Goal: Task Accomplishment & Management: Use online tool/utility

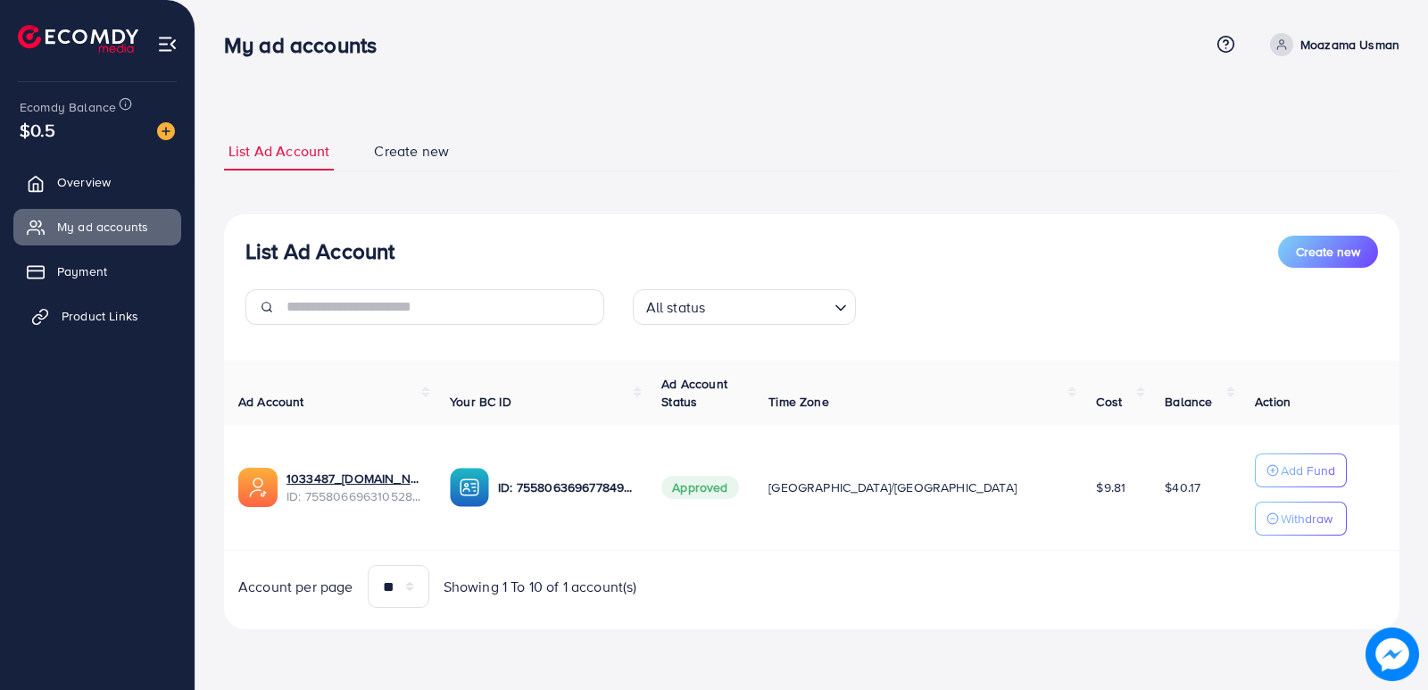
click at [126, 320] on span "Product Links" at bounding box center [100, 316] width 77 height 18
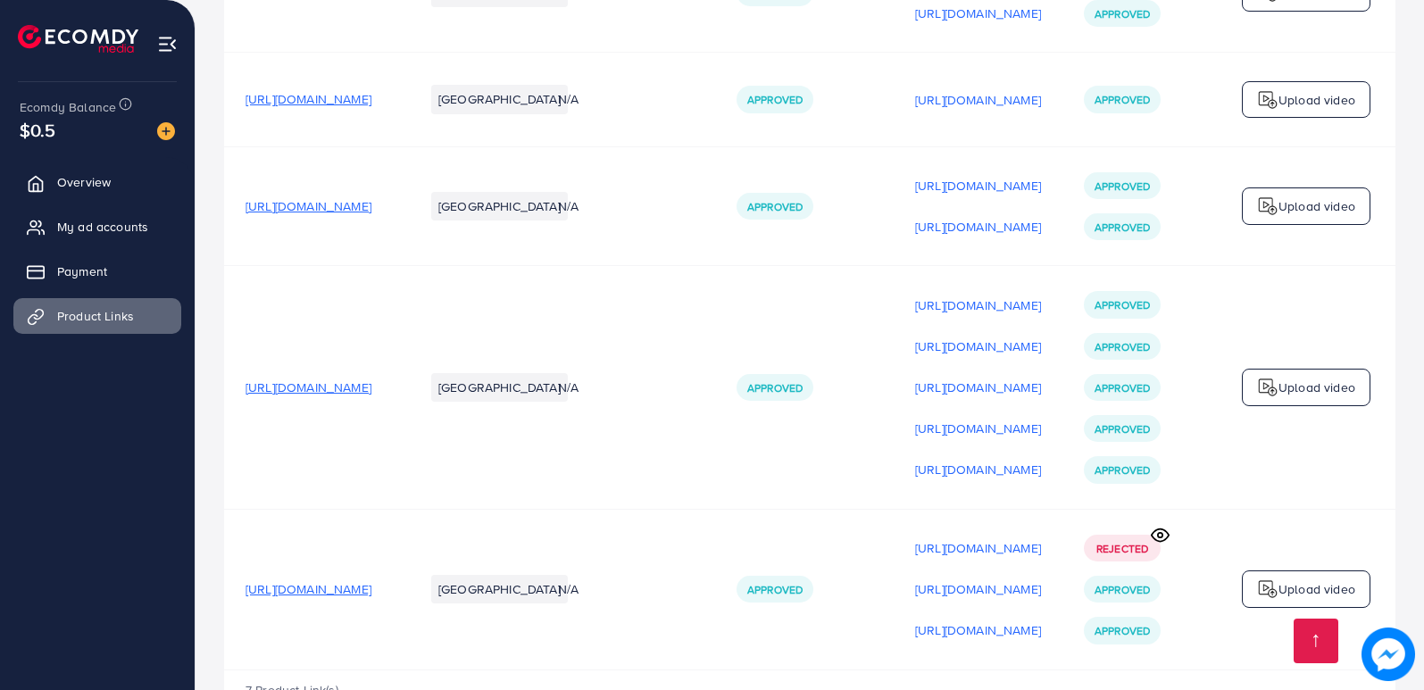
scroll to position [672, 0]
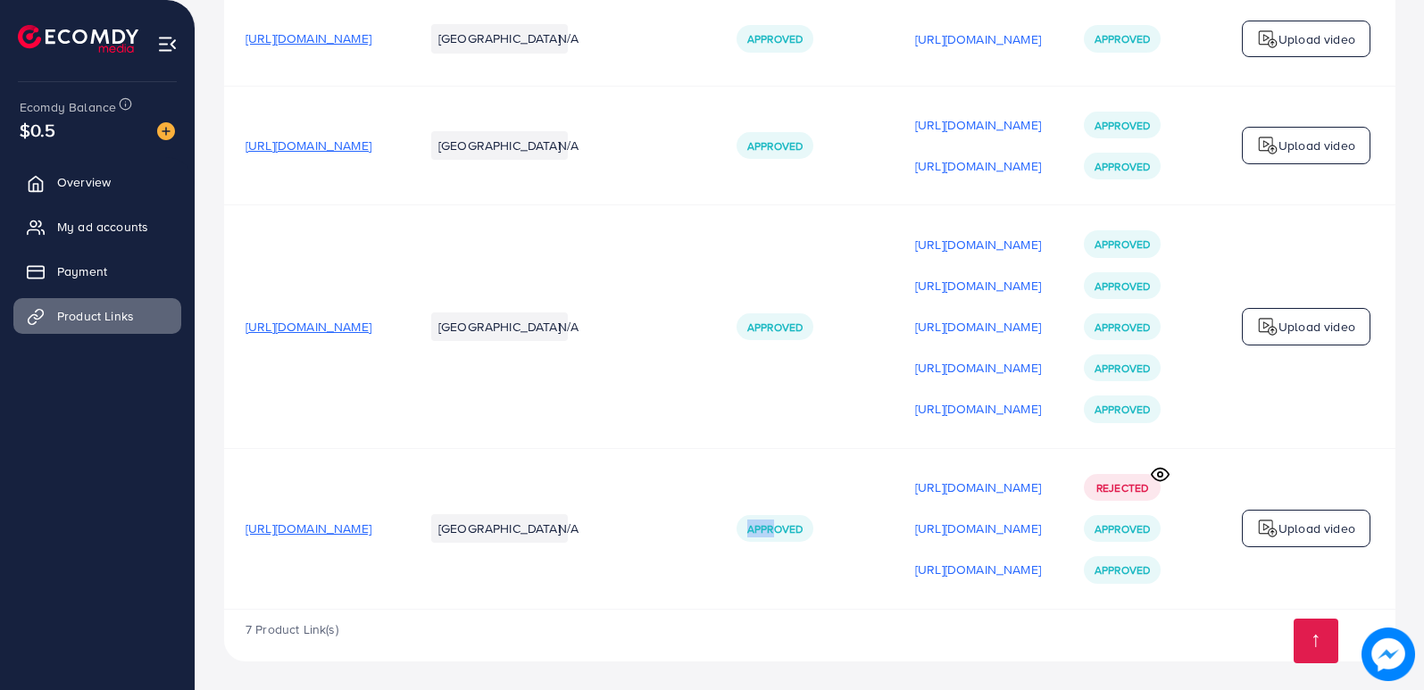
drag, startPoint x: 747, startPoint y: 604, endPoint x: 892, endPoint y: 600, distance: 144.7
click at [892, 600] on tr "[URL][DOMAIN_NAME] Pakistan N/A Approved [URL][DOMAIN_NAME] [URL][DOMAIN_NAME] …" at bounding box center [821, 528] width 1195 height 161
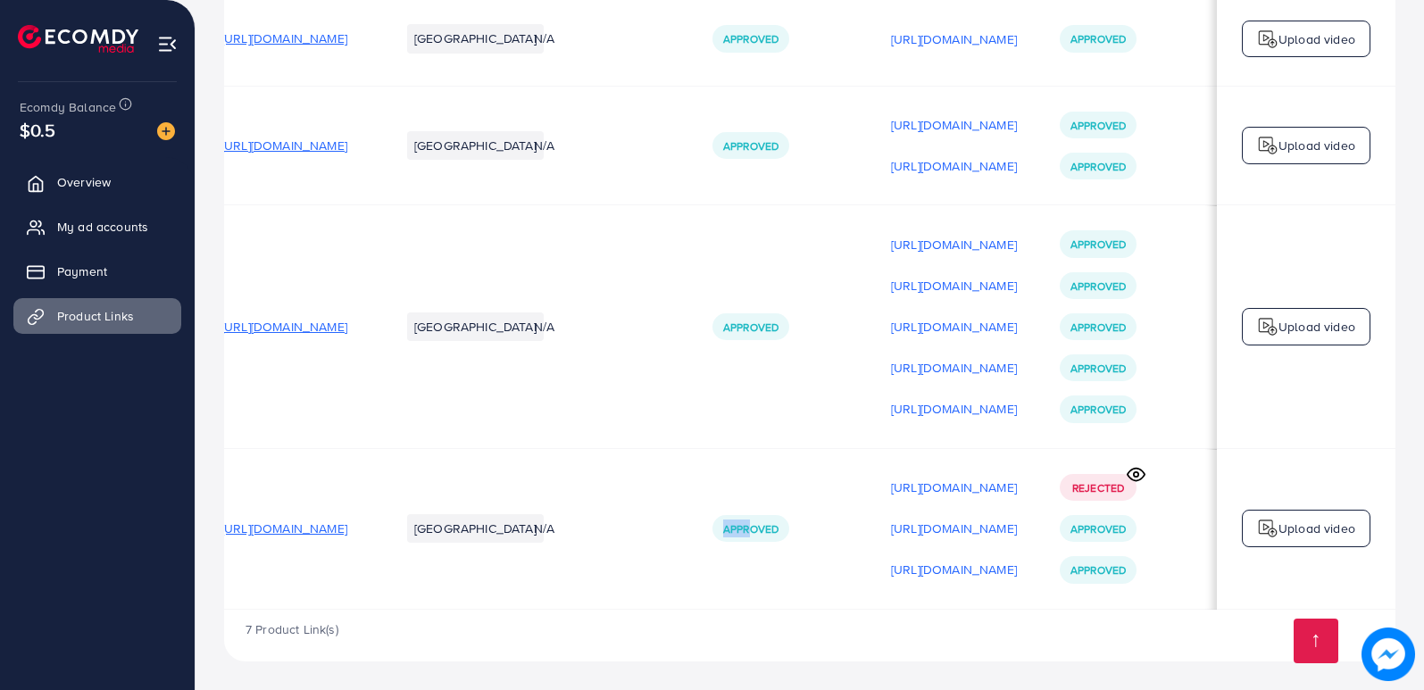
scroll to position [0, 243]
click at [1251, 395] on td "Upload video" at bounding box center [1306, 326] width 179 height 243
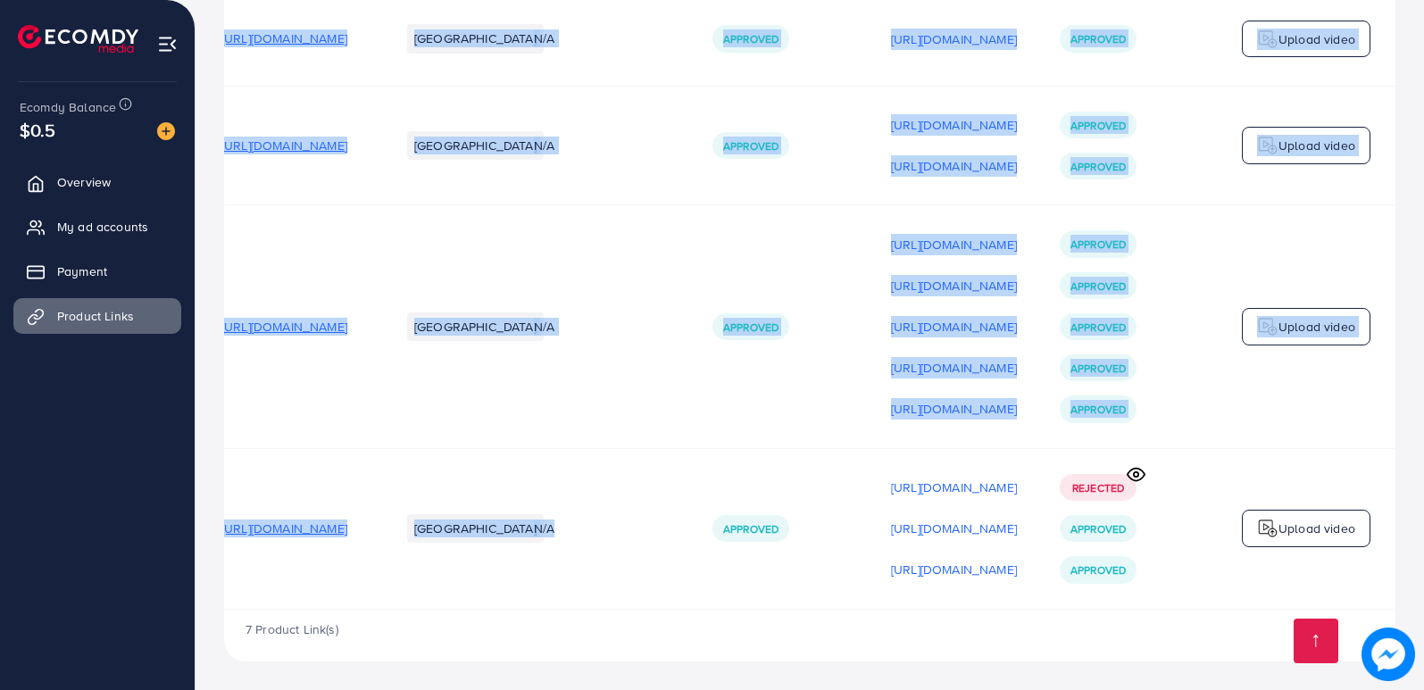
drag, startPoint x: 515, startPoint y: 601, endPoint x: 265, endPoint y: 605, distance: 250.0
click at [265, 605] on div "Product URLs Target markets Reason rejected Status Product video Status video A…" at bounding box center [809, 69] width 1171 height 1079
click at [512, 578] on td "N/A" at bounding box center [601, 528] width 179 height 161
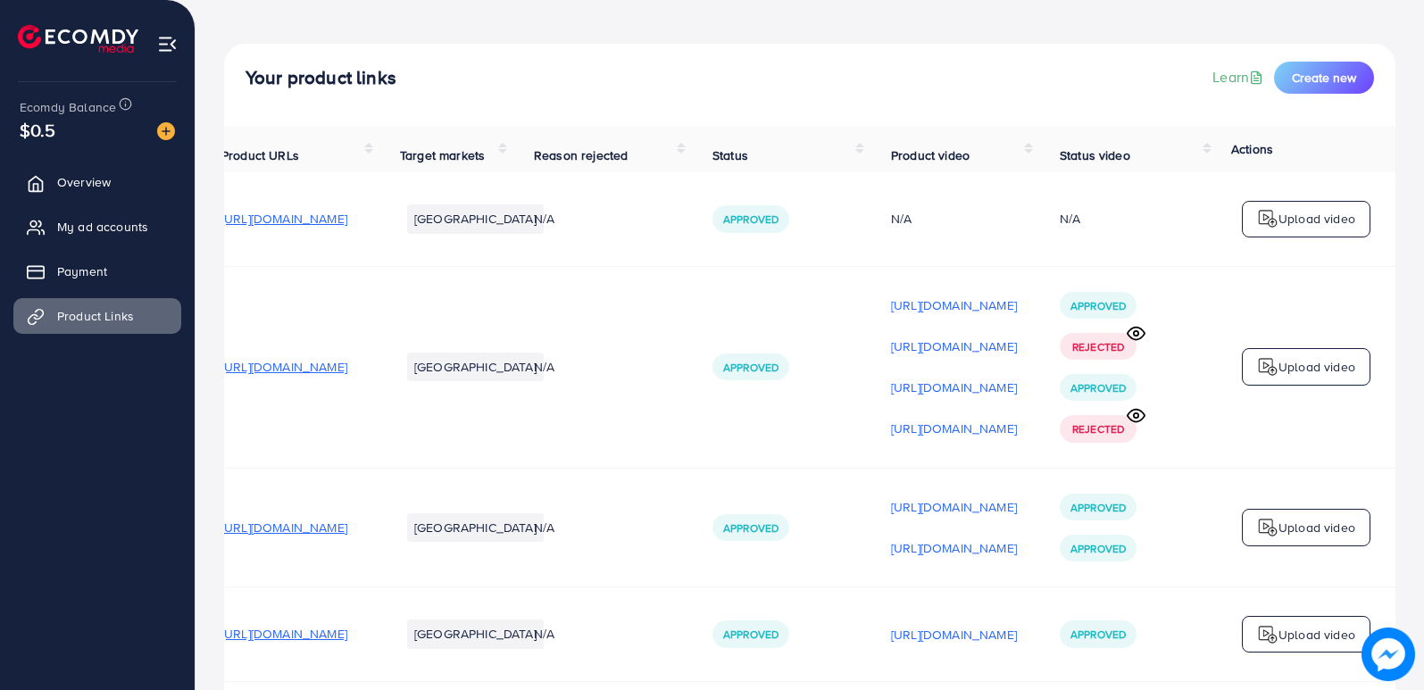
scroll to position [0, 0]
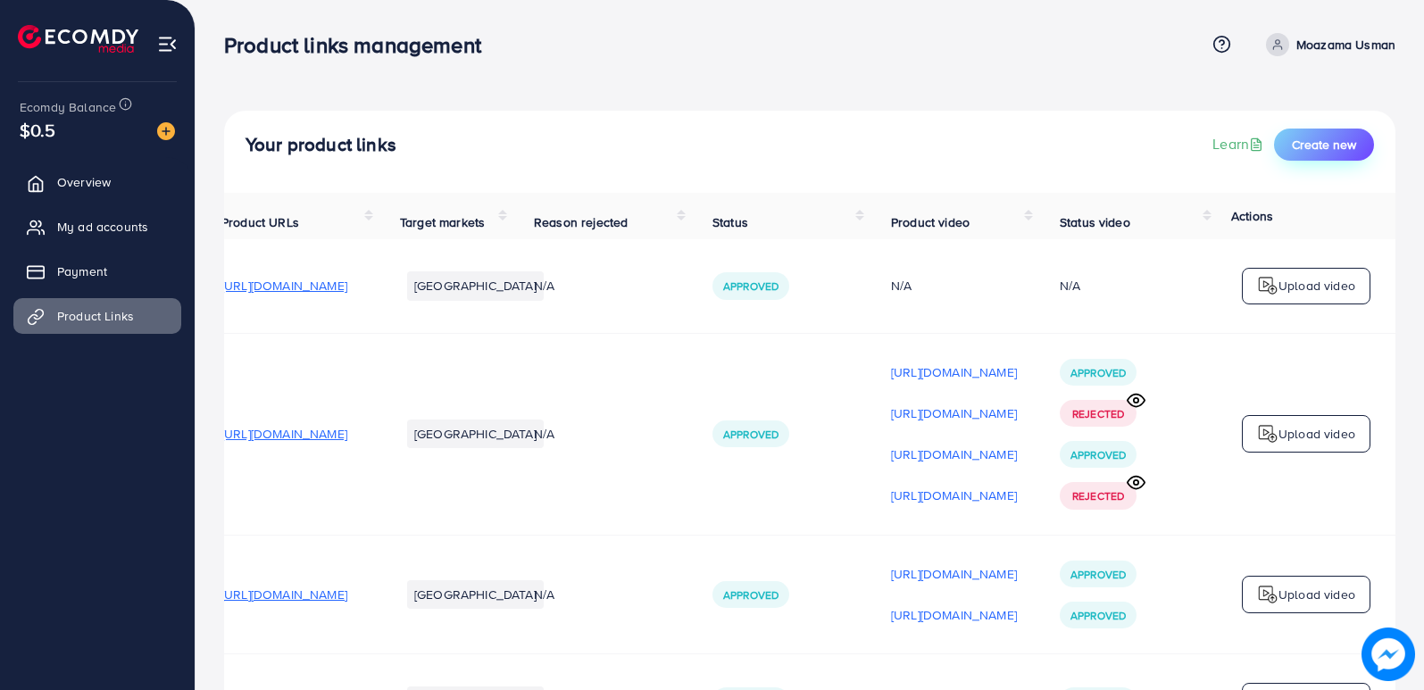
click at [1317, 150] on span "Create new" at bounding box center [1324, 145] width 64 height 18
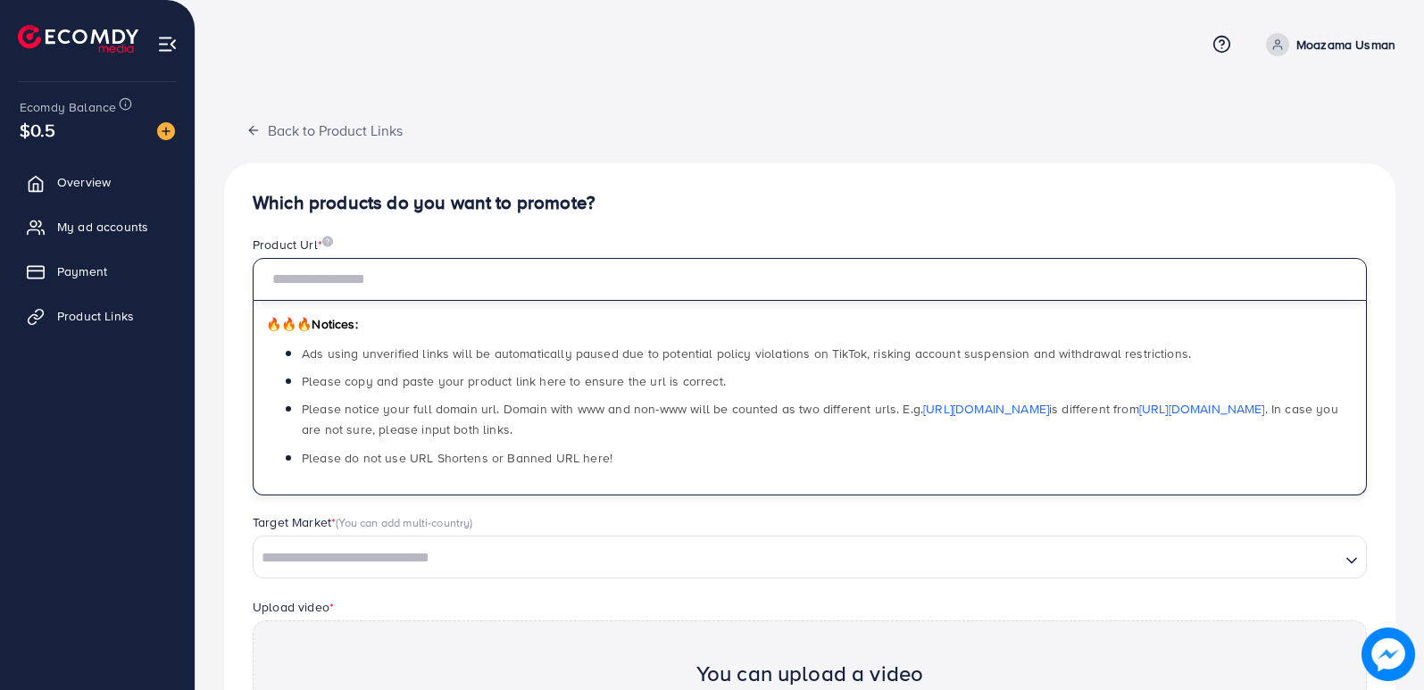
paste input "**********"
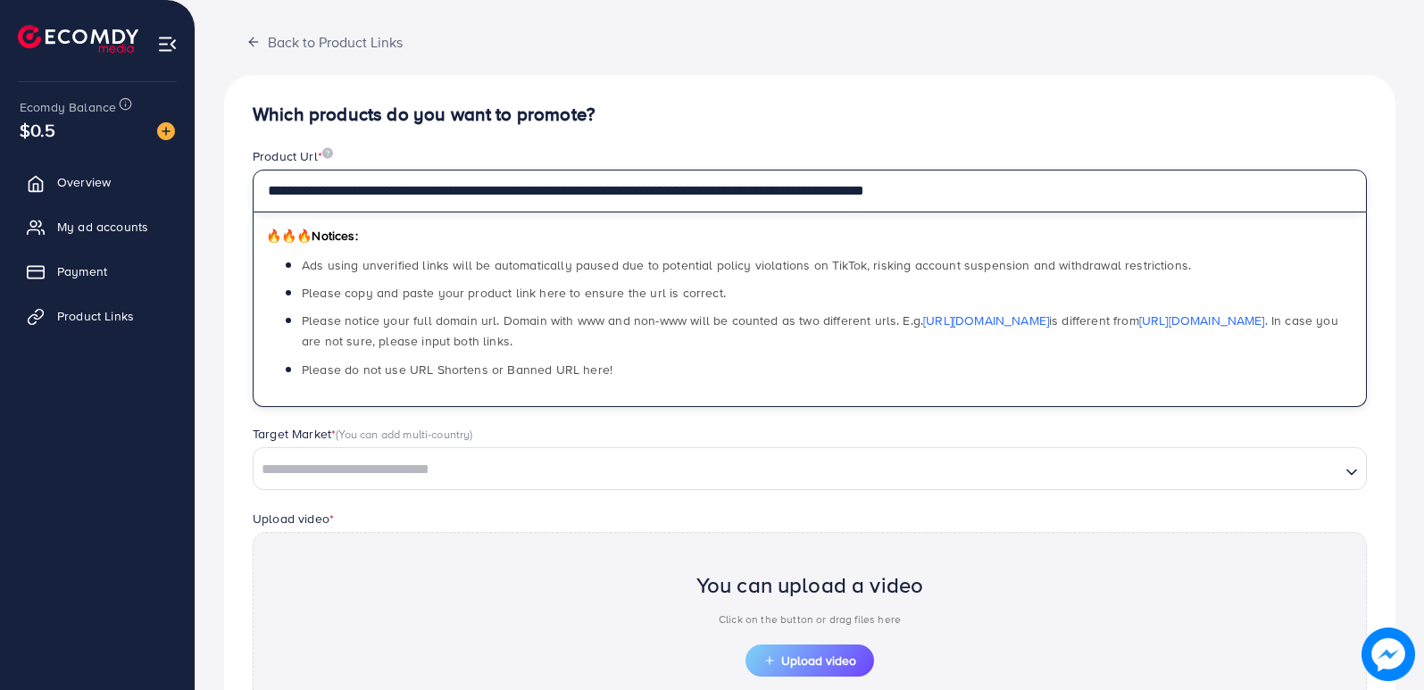
scroll to position [89, 0]
type input "**********"
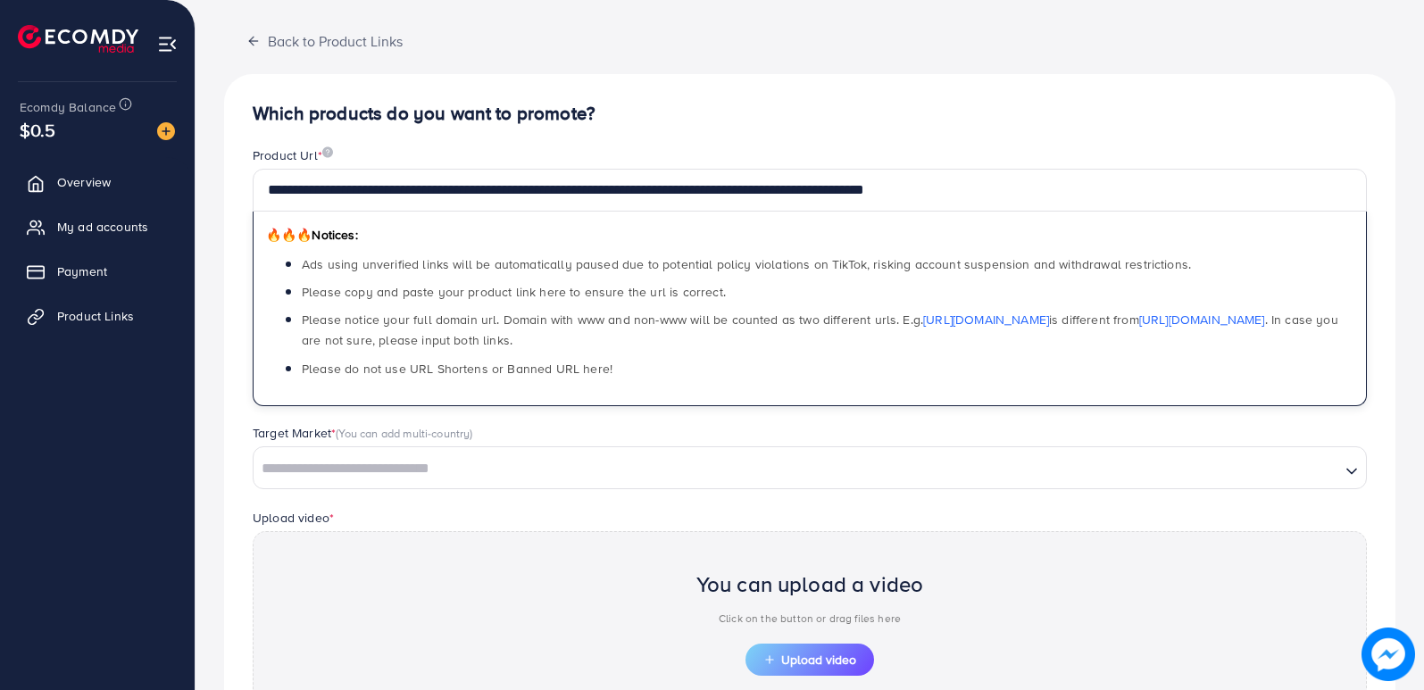
click at [384, 468] on input "Search for option" at bounding box center [796, 469] width 1083 height 28
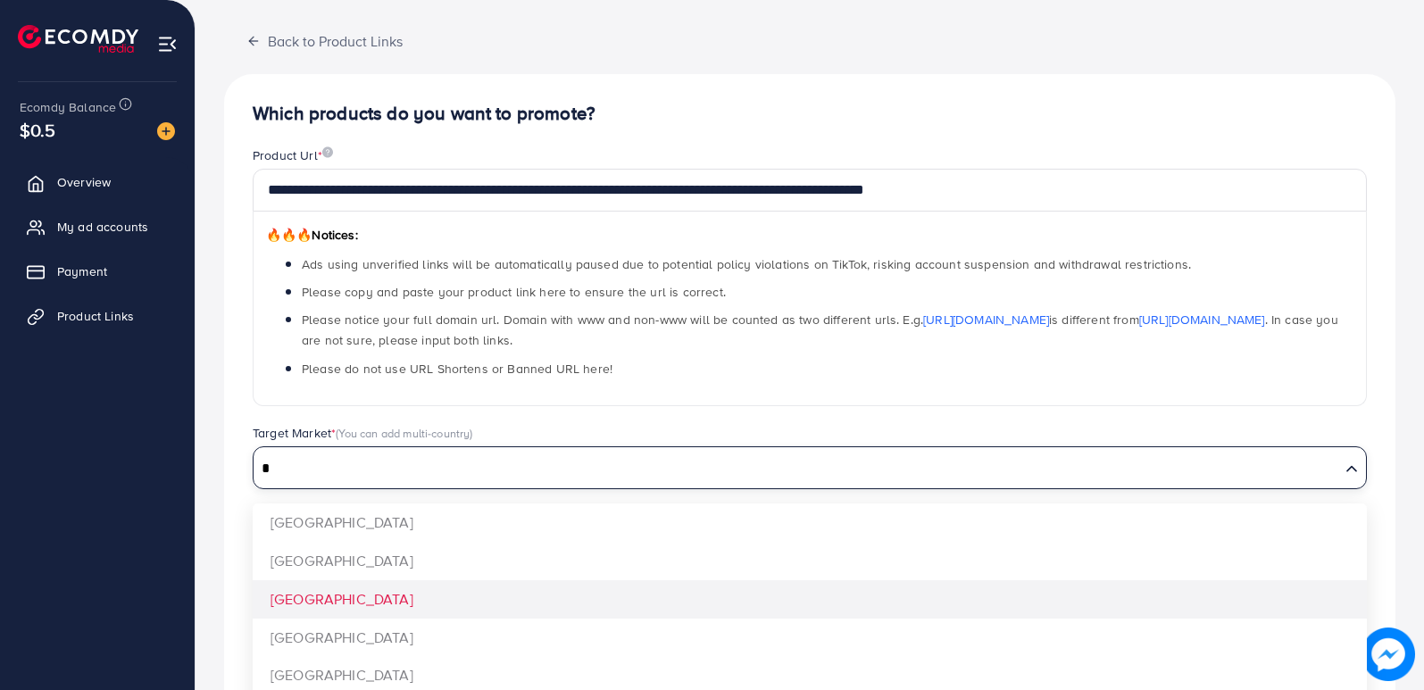
type input "*"
click at [350, 591] on div "**********" at bounding box center [809, 470] width 1171 height 792
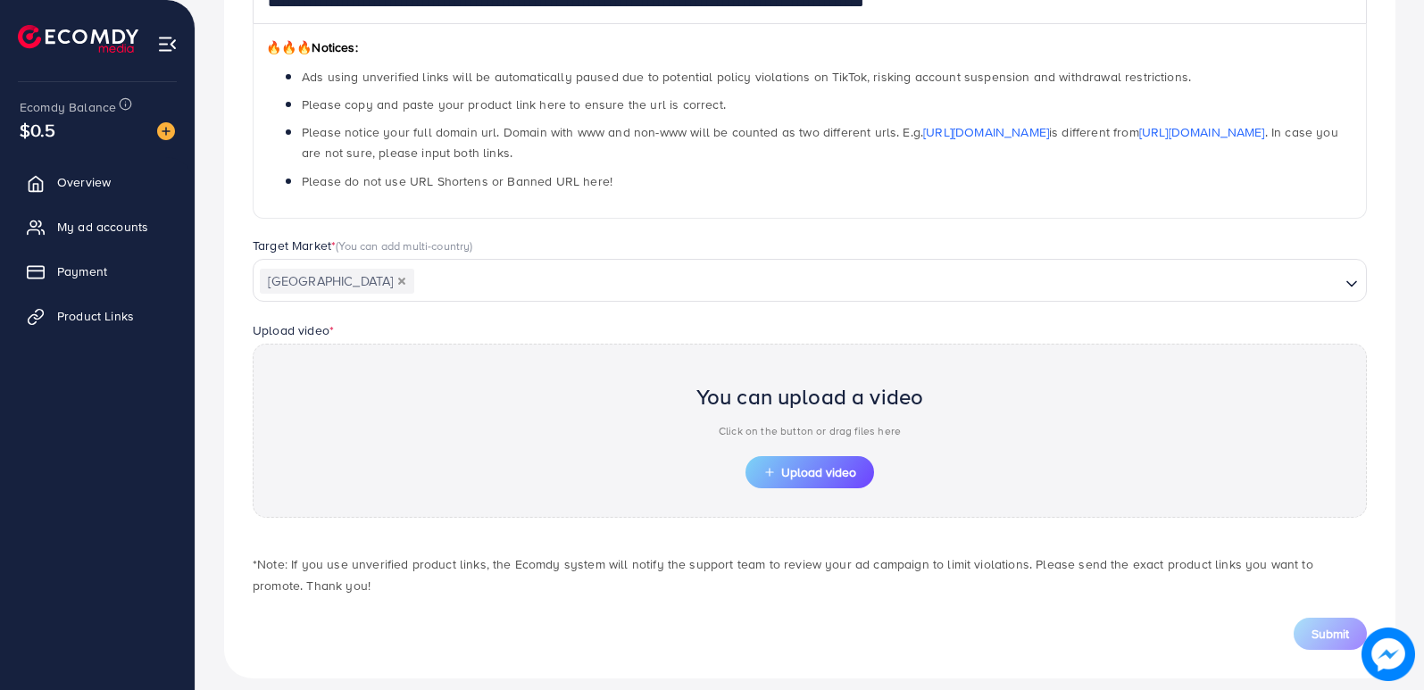
scroll to position [294, 0]
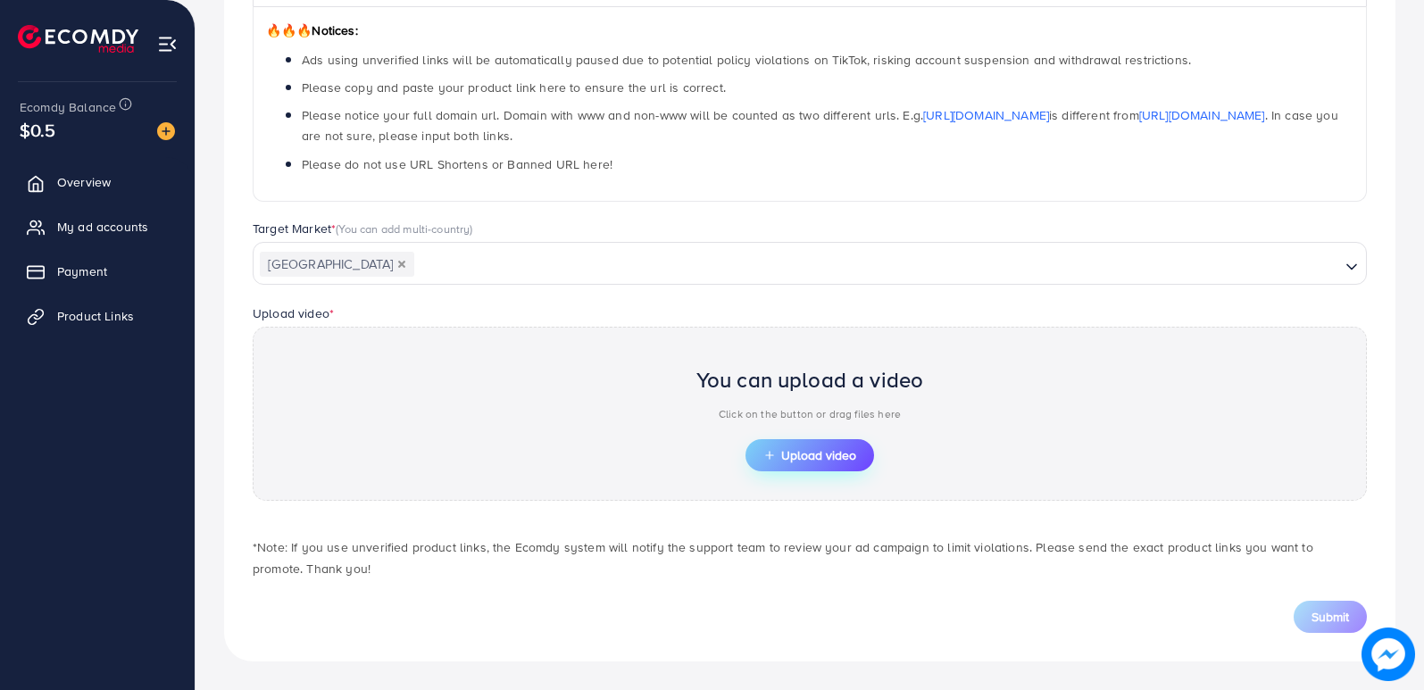
click at [778, 454] on span "Upload video" at bounding box center [809, 455] width 93 height 12
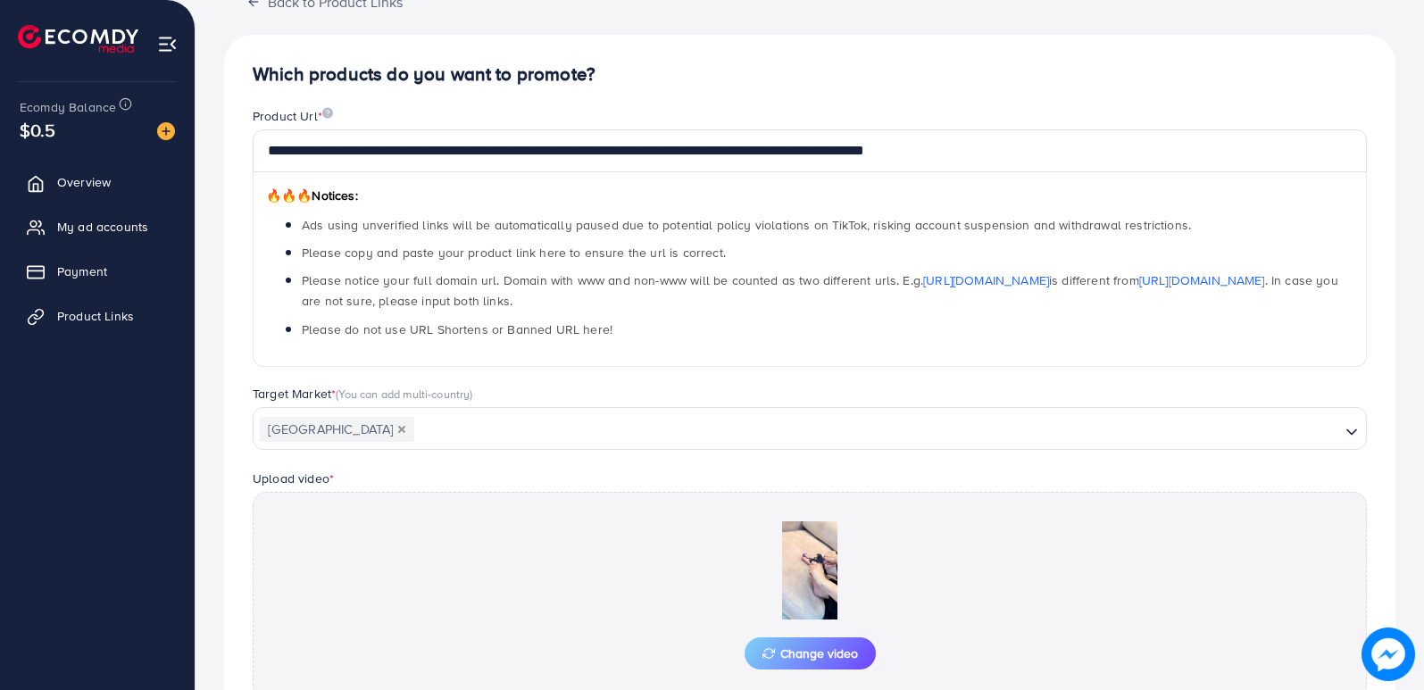
scroll to position [327, 0]
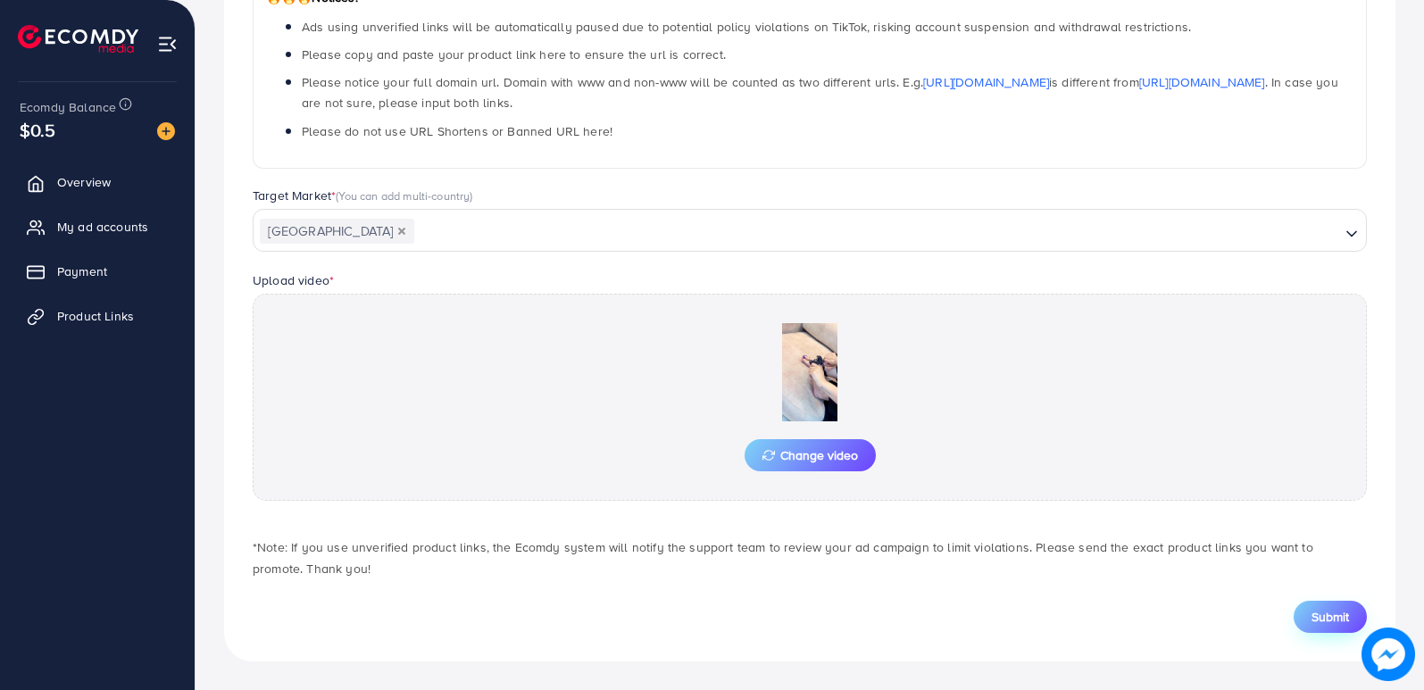
click at [1327, 615] on span "Submit" at bounding box center [1329, 617] width 37 height 18
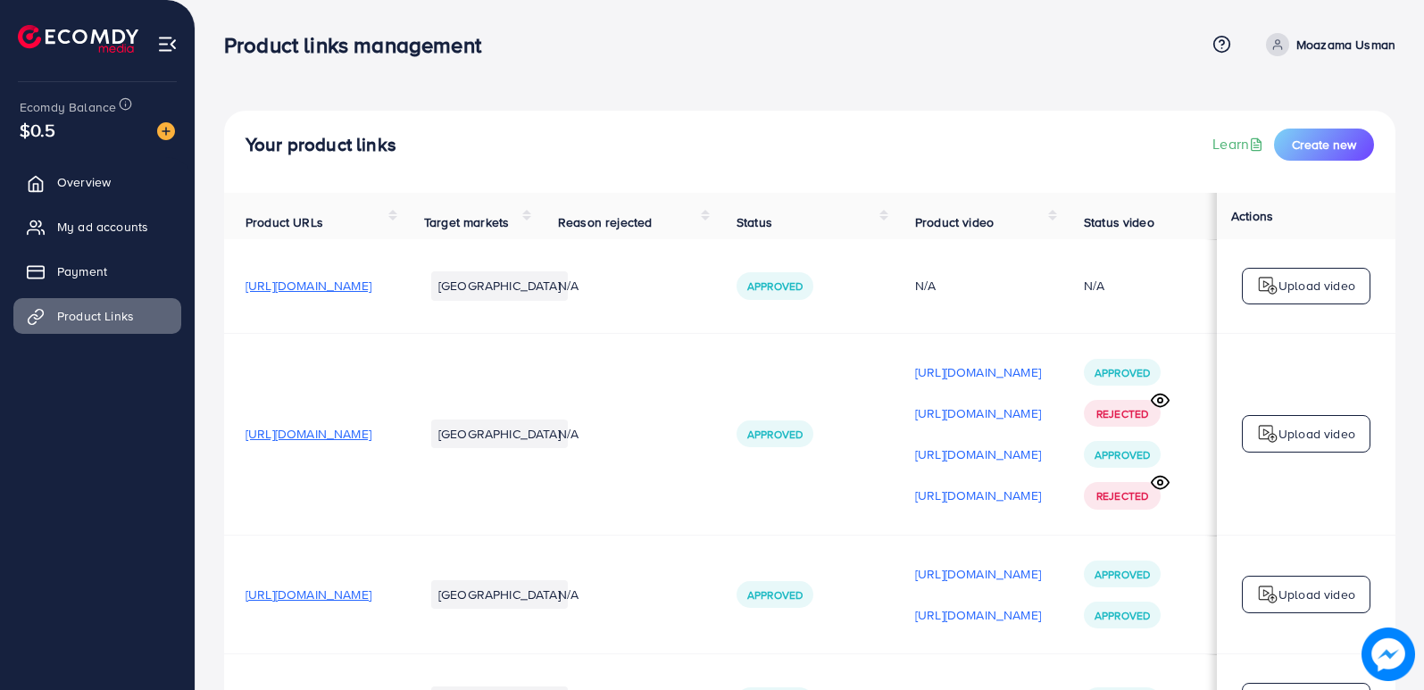
drag, startPoint x: 849, startPoint y: 76, endPoint x: 915, endPoint y: 137, distance: 90.3
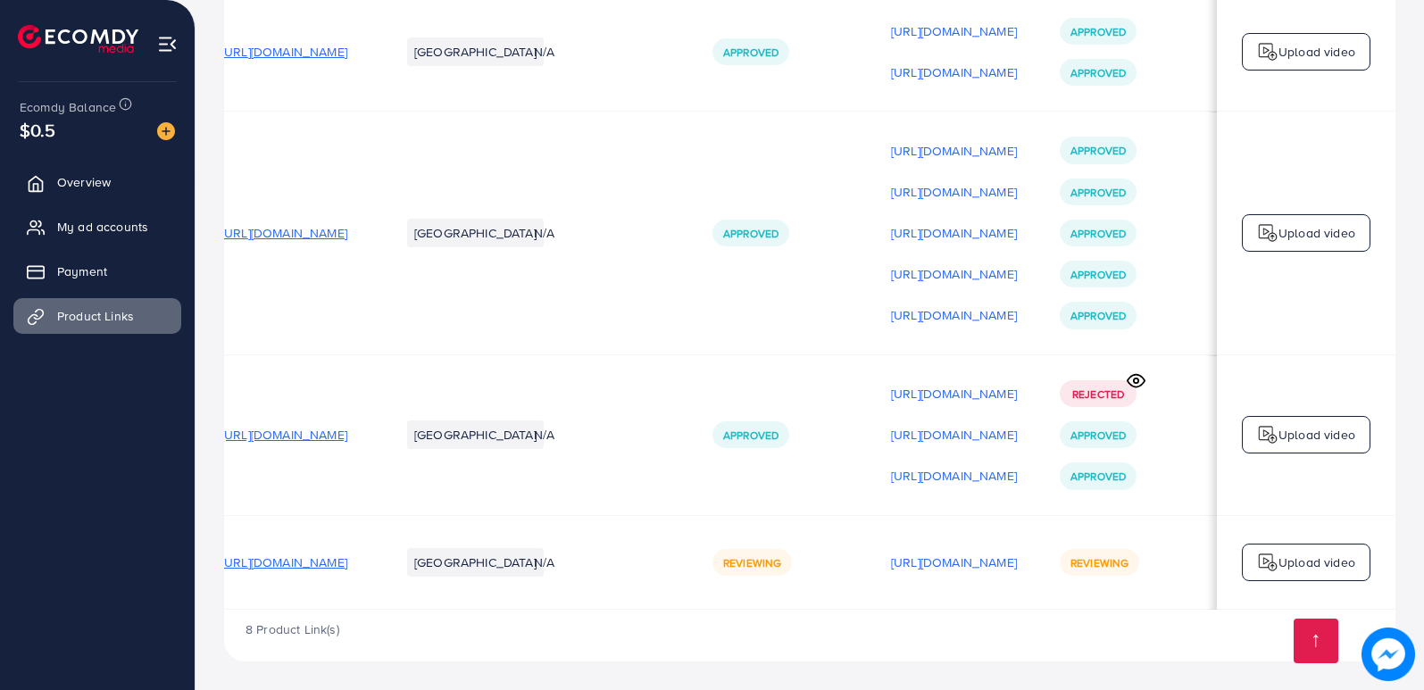
scroll to position [0, 191]
click at [94, 425] on ul "Overview My ad accounts Payment Product Links" at bounding box center [97, 377] width 195 height 441
click at [108, 220] on span "My ad accounts" at bounding box center [107, 227] width 91 height 18
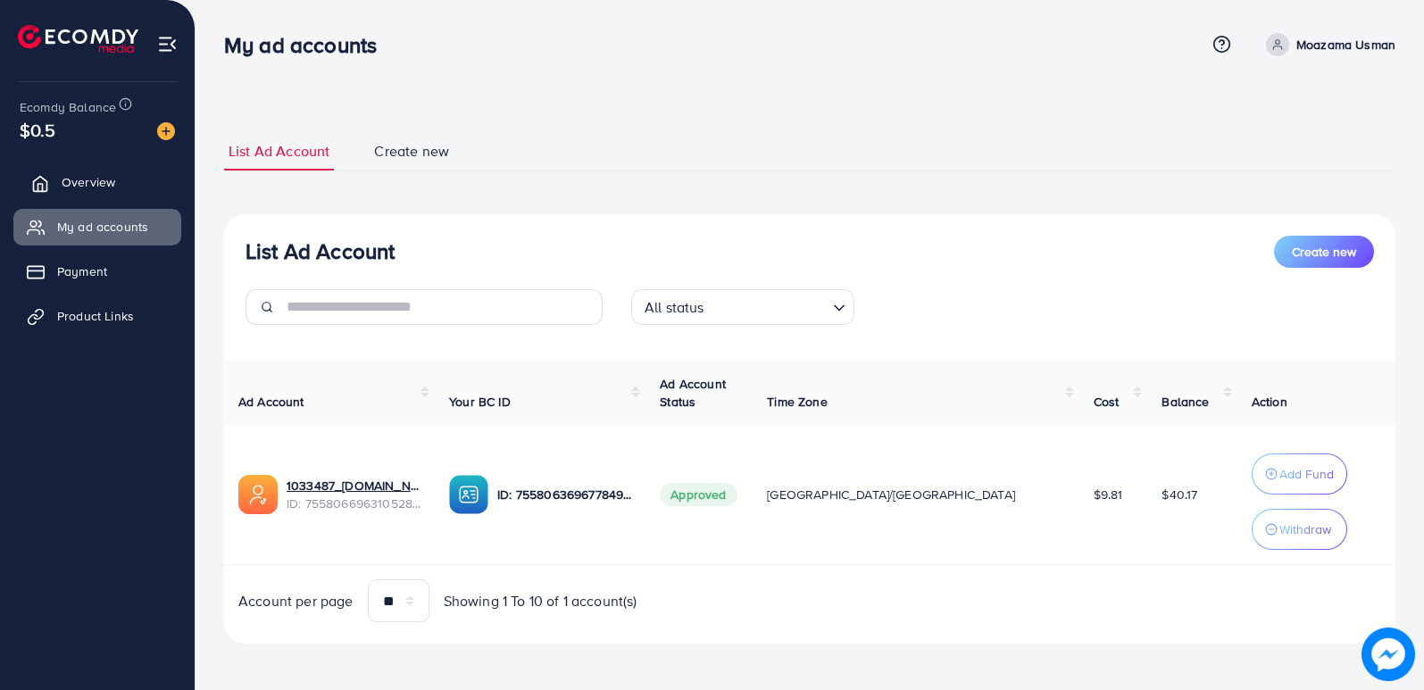
click at [119, 179] on link "Overview" at bounding box center [97, 182] width 168 height 36
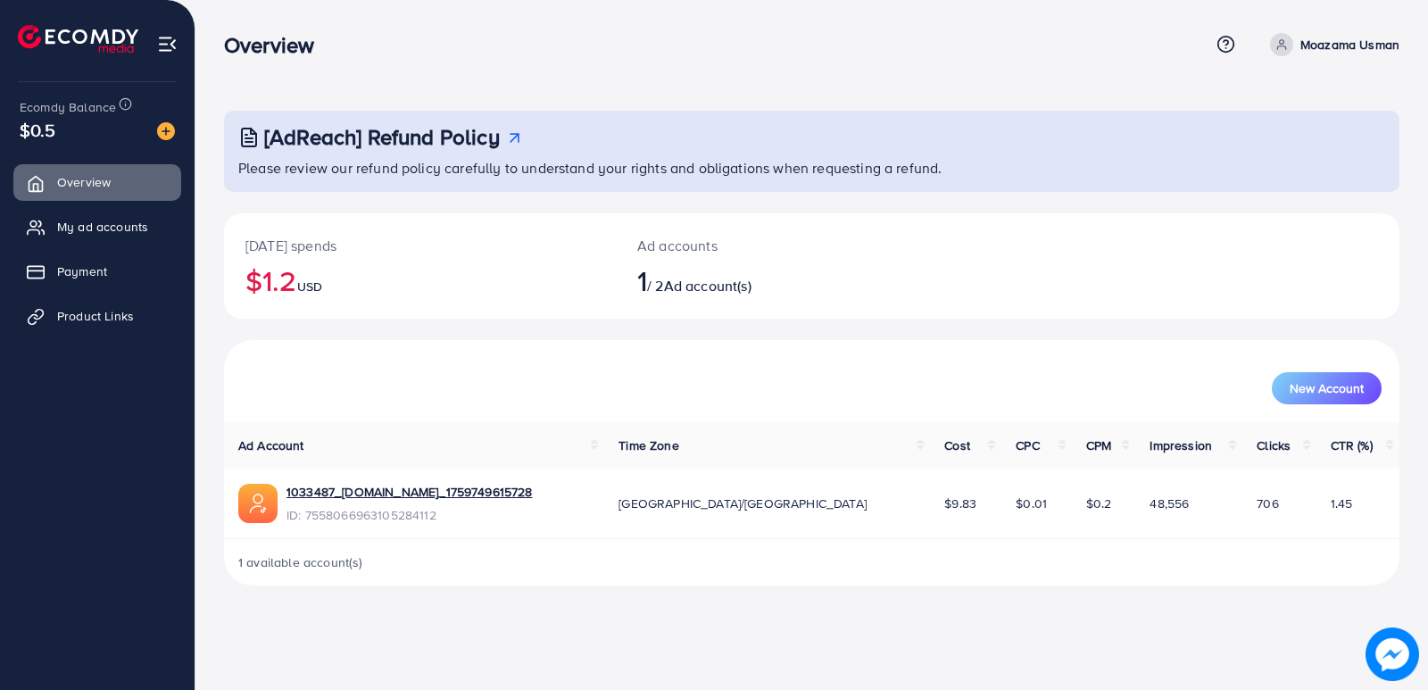
drag, startPoint x: 561, startPoint y: 679, endPoint x: 650, endPoint y: 670, distance: 89.7
click at [650, 670] on div "Overview Help Center Contact Support Term and policy About Us Moazama Usman Pro…" at bounding box center [714, 345] width 1428 height 690
drag, startPoint x: 1173, startPoint y: 585, endPoint x: 454, endPoint y: 664, distance: 723.9
click at [455, 664] on div "Overview Help Center Contact Support Term and policy About Us Moazama Usman Pro…" at bounding box center [714, 345] width 1428 height 690
click at [106, 311] on span "Product Links" at bounding box center [100, 316] width 77 height 18
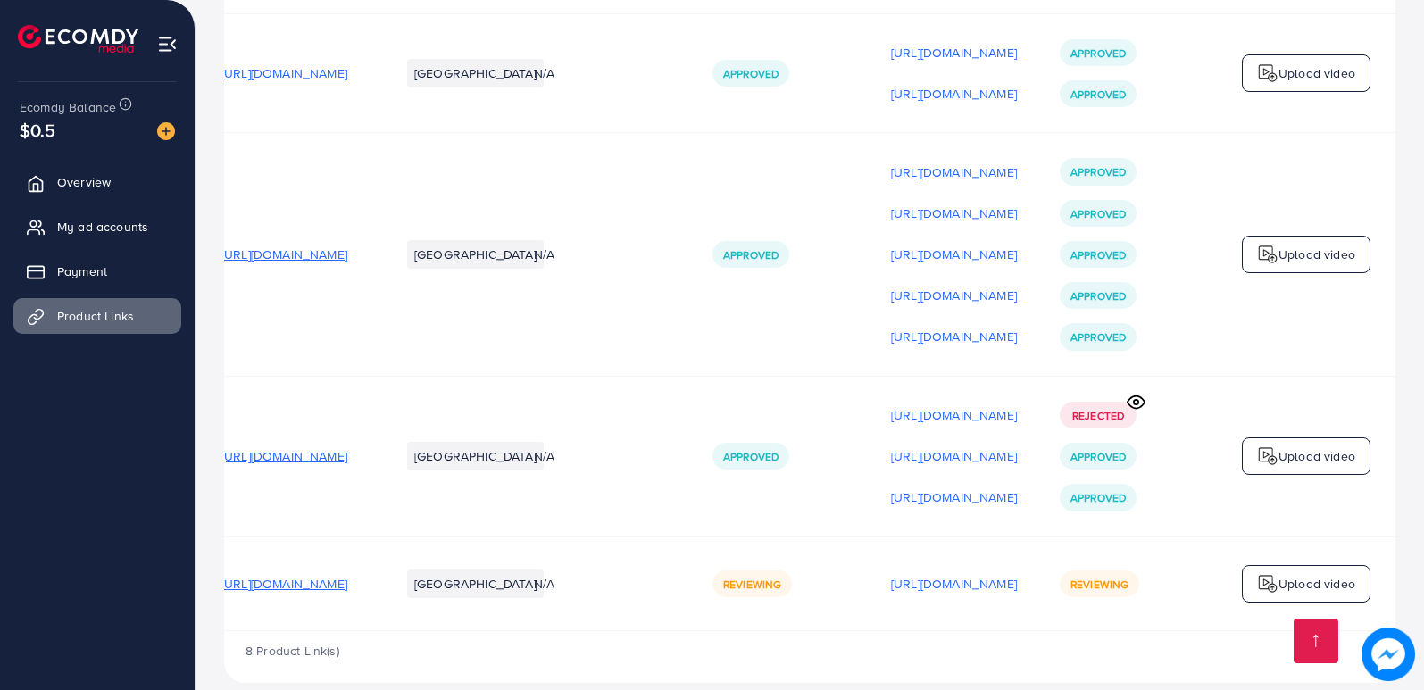
scroll to position [766, 0]
